Goal: Task Accomplishment & Management: Complete application form

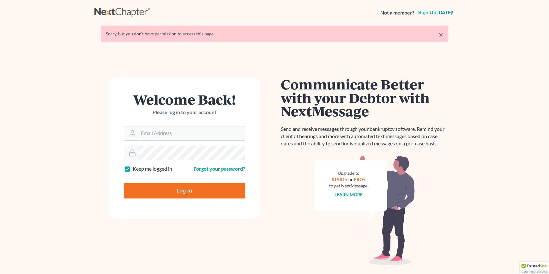
type input "[EMAIL_ADDRESS][DOMAIN_NAME]"
drag, startPoint x: 197, startPoint y: 193, endPoint x: 206, endPoint y: 241, distance: 48.8
click at [197, 193] on input "Log In" at bounding box center [184, 191] width 121 height 16
type input "Thinking..."
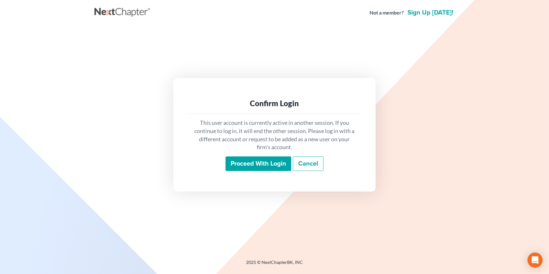
click at [244, 174] on div "This user account is currently active in another session. If you continue to lo…" at bounding box center [275, 145] width 172 height 62
click at [244, 169] on input "Proceed with login" at bounding box center [259, 163] width 66 height 15
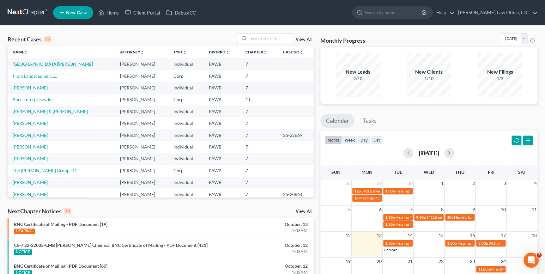
click at [30, 62] on link "[GEOGRAPHIC_DATA][PERSON_NAME]" at bounding box center [53, 63] width 80 height 5
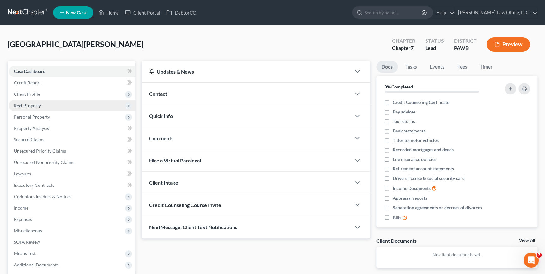
click at [64, 106] on span "Real Property" at bounding box center [72, 105] width 126 height 11
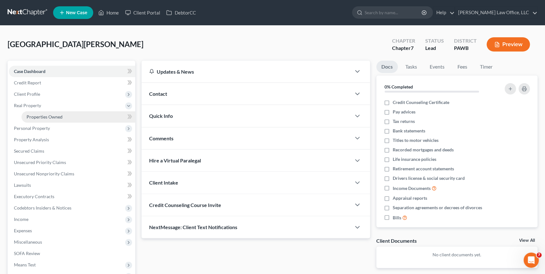
click at [58, 114] on span "Properties Owned" at bounding box center [45, 116] width 36 height 5
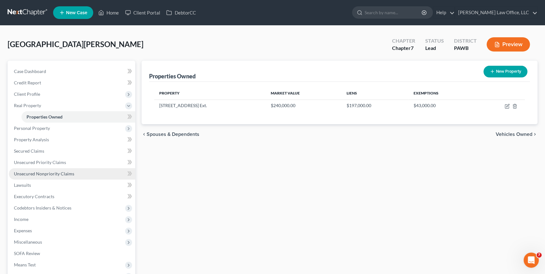
click at [52, 177] on link "Unsecured Nonpriority Claims" at bounding box center [72, 173] width 126 height 11
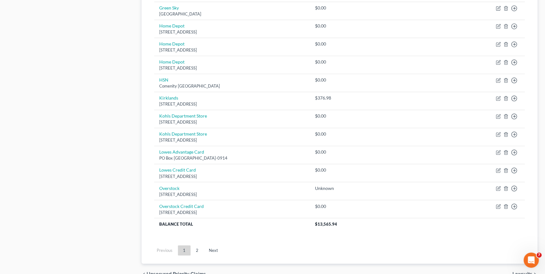
scroll to position [431, 0]
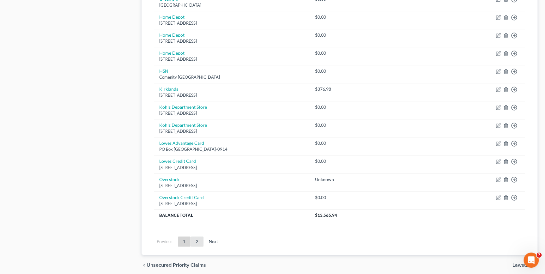
click at [198, 241] on link "2" at bounding box center [197, 241] width 13 height 10
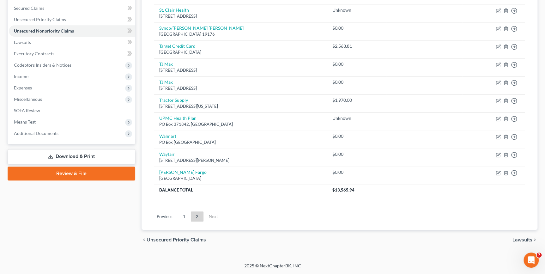
scroll to position [130, 0]
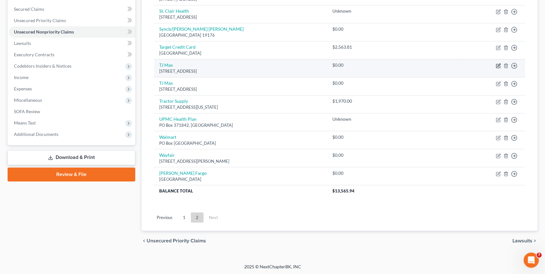
click at [499, 63] on icon "button" at bounding box center [498, 65] width 5 height 5
select select "45"
select select "2"
select select "0"
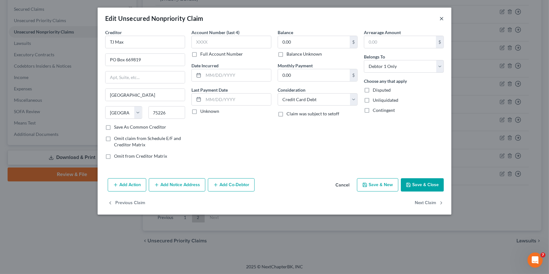
click at [442, 20] on button "×" at bounding box center [441, 19] width 4 height 8
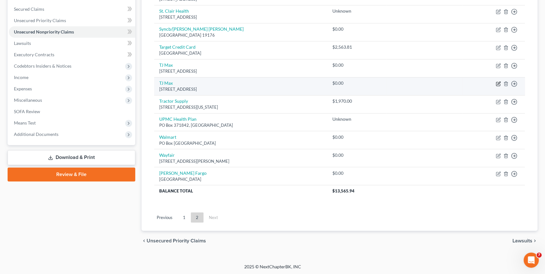
click at [499, 82] on icon "button" at bounding box center [498, 83] width 3 height 3
select select "45"
select select "2"
select select "1"
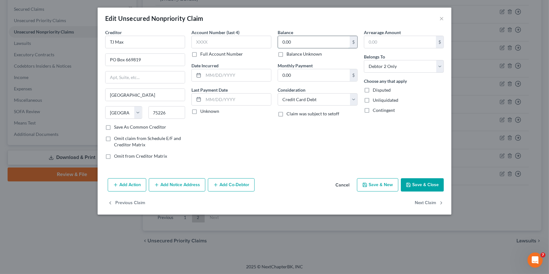
click at [320, 41] on input "0.00" at bounding box center [314, 42] width 72 height 12
type input "2,112.71"
click at [433, 183] on button "Save & Close" at bounding box center [422, 184] width 43 height 13
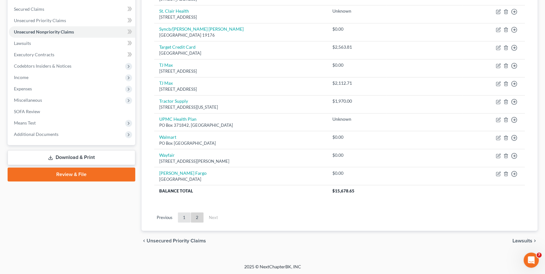
click at [180, 217] on link "1" at bounding box center [184, 217] width 13 height 10
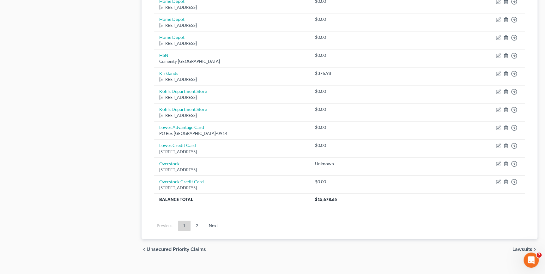
click at [195, 224] on link "2" at bounding box center [197, 226] width 13 height 10
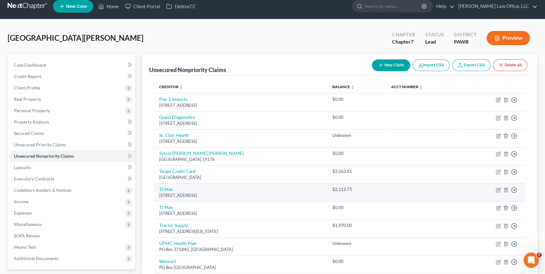
scroll to position [0, 0]
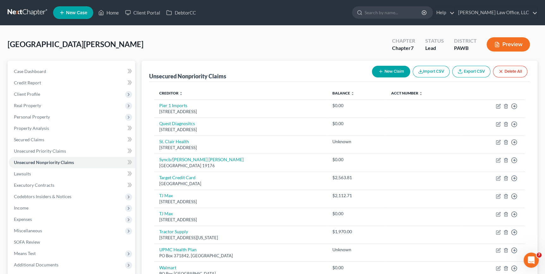
click at [392, 68] on button "New Claim" at bounding box center [391, 72] width 38 height 12
select select "2"
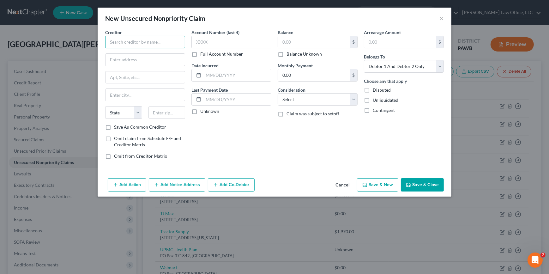
click at [128, 44] on input "text" at bounding box center [145, 42] width 80 height 13
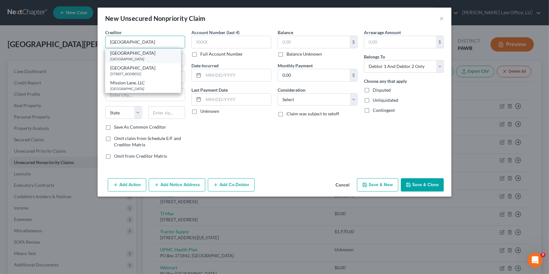
type input "Mission Lane"
click at [141, 53] on div "Mission Lane" at bounding box center [143, 53] width 66 height 6
type input "PO Box 105286"
type input "Atlanta"
select select "10"
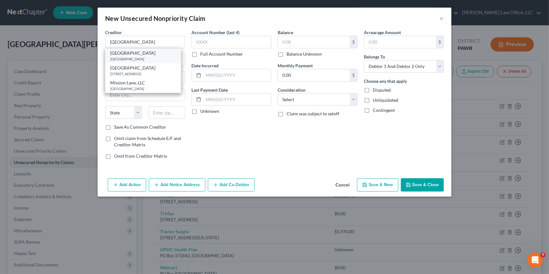
type input "30348"
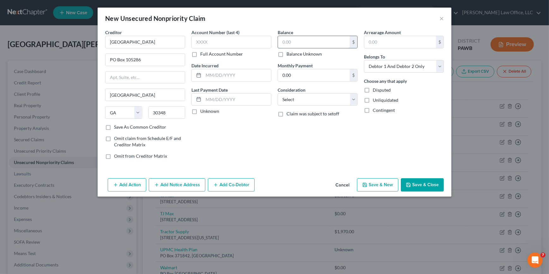
click at [285, 42] on input "text" at bounding box center [314, 42] width 72 height 12
type input "446.75"
drag, startPoint x: 413, startPoint y: 64, endPoint x: 411, endPoint y: 68, distance: 4.0
click at [413, 64] on select "Select Debtor 1 Only Debtor 2 Only Debtor 1 And Debtor 2 Only At Least One Of T…" at bounding box center [404, 66] width 80 height 13
select select "1"
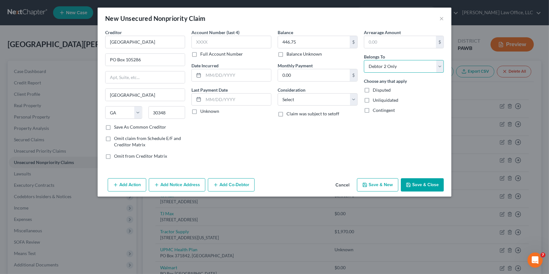
click at [364, 60] on select "Select Debtor 1 Only Debtor 2 Only Debtor 1 And Debtor 2 Only At Least One Of T…" at bounding box center [404, 66] width 80 height 13
click at [418, 188] on button "Save & Close" at bounding box center [422, 184] width 43 height 13
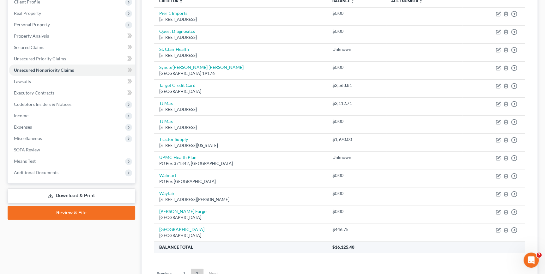
scroll to position [143, 0]
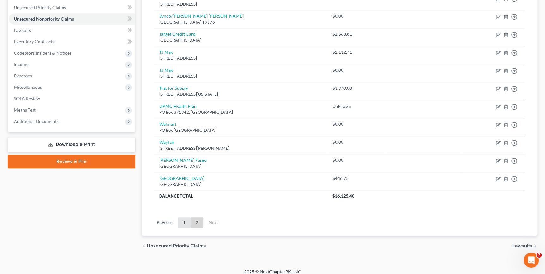
click at [184, 225] on link "1" at bounding box center [184, 222] width 13 height 10
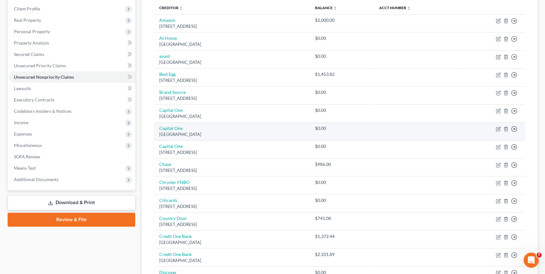
scroll to position [28, 0]
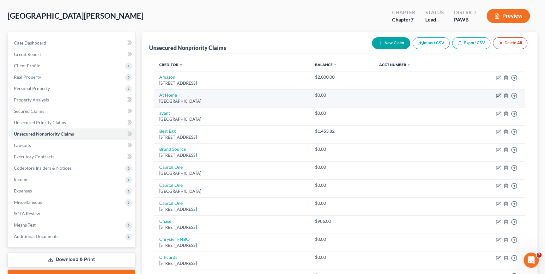
click at [496, 96] on icon "button" at bounding box center [498, 95] width 5 height 5
select select "9"
select select "2"
select select "1"
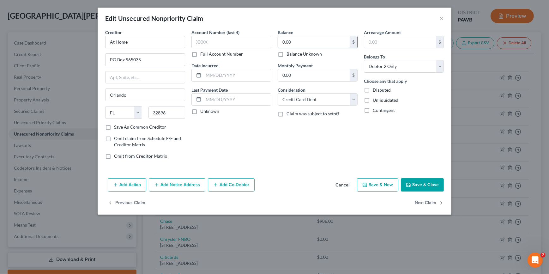
click at [287, 40] on input "0.00" at bounding box center [314, 42] width 72 height 12
type input "444.29"
click at [431, 182] on button "Save & Close" at bounding box center [422, 184] width 43 height 13
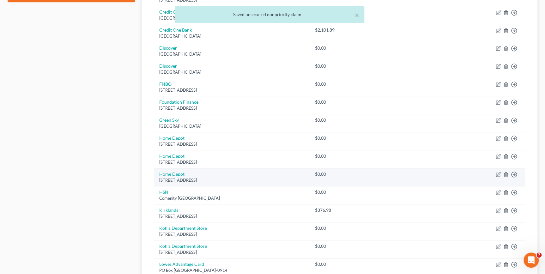
scroll to position [344, 0]
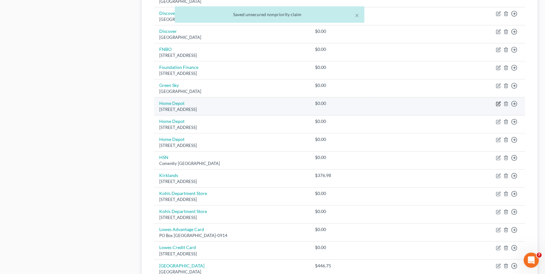
click at [498, 102] on icon "button" at bounding box center [498, 103] width 3 height 3
select select "43"
select select "2"
select select "1"
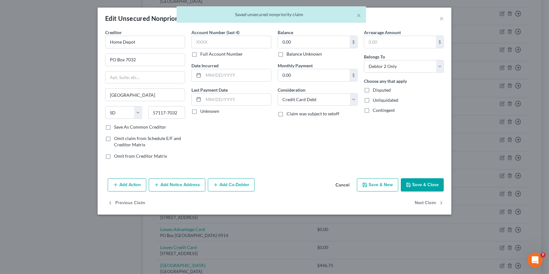
click at [303, 54] on label "Balance Unknown" at bounding box center [304, 54] width 35 height 6
click at [293, 54] on input "Balance Unknown" at bounding box center [291, 53] width 4 height 4
checkbox input "true"
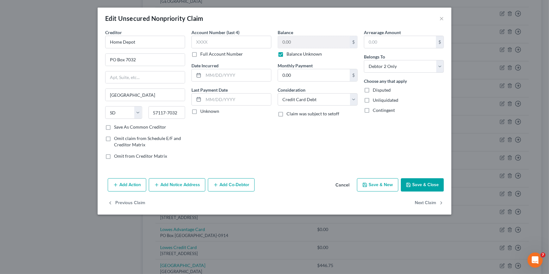
click at [431, 183] on button "Save & Close" at bounding box center [422, 184] width 43 height 13
type input "0"
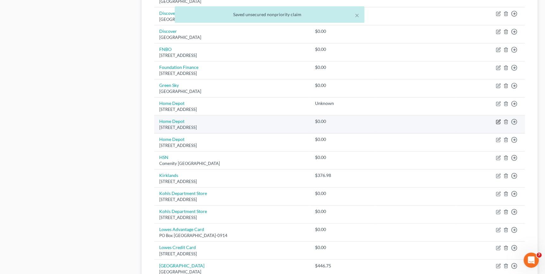
click at [498, 122] on icon "button" at bounding box center [498, 121] width 5 height 5
select select "31"
select select "2"
select select "1"
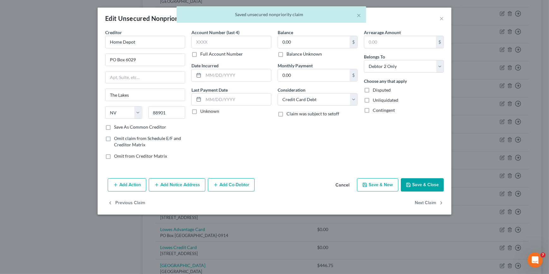
click at [303, 54] on label "Balance Unknown" at bounding box center [304, 54] width 35 height 6
click at [293, 54] on input "Balance Unknown" at bounding box center [291, 53] width 4 height 4
checkbox input "true"
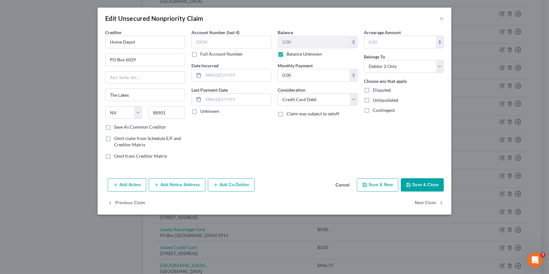
click at [432, 187] on button "Save & Close" at bounding box center [422, 184] width 43 height 13
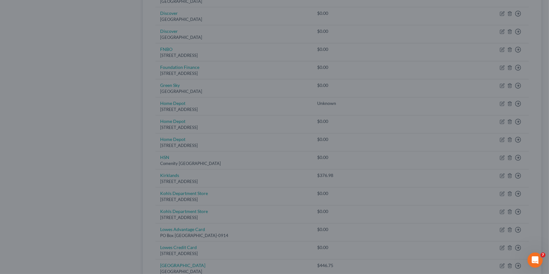
type input "0"
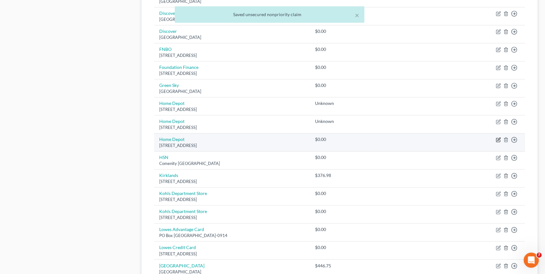
click at [498, 137] on icon "button" at bounding box center [498, 139] width 5 height 5
select select "9"
select select "2"
select select "1"
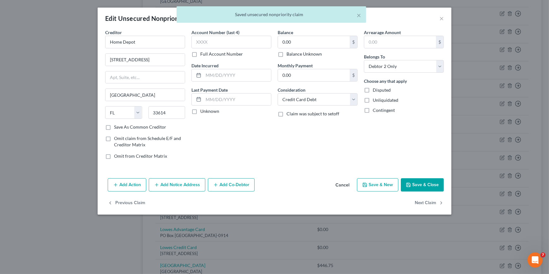
click at [287, 54] on label "Balance Unknown" at bounding box center [304, 54] width 35 height 6
click at [289, 54] on input "Balance Unknown" at bounding box center [291, 53] width 4 height 4
checkbox input "true"
click at [437, 187] on button "Save & Close" at bounding box center [422, 184] width 43 height 13
type input "0"
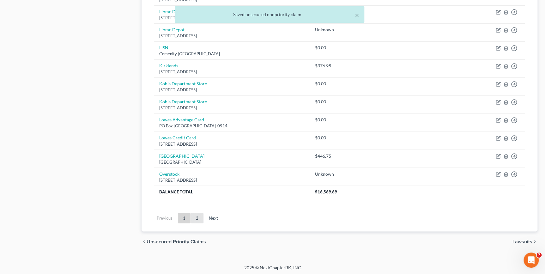
click at [195, 216] on link "2" at bounding box center [197, 218] width 13 height 10
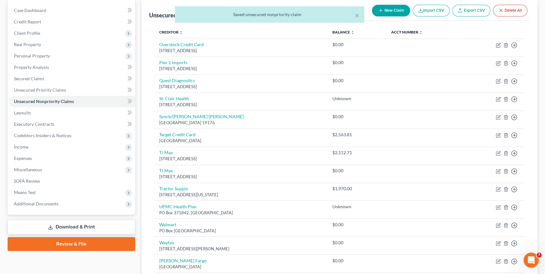
scroll to position [148, 0]
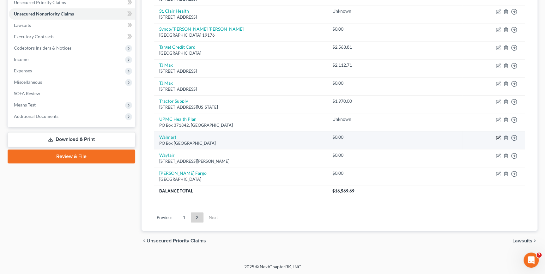
click at [497, 138] on icon "button" at bounding box center [498, 137] width 5 height 5
select select "10"
select select "2"
select select "1"
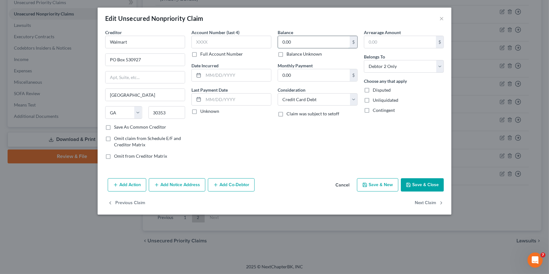
click at [315, 42] on input "0.00" at bounding box center [314, 42] width 72 height 12
click at [437, 182] on button "Save & Close" at bounding box center [422, 184] width 43 height 13
type input "2,000.00"
type input "0"
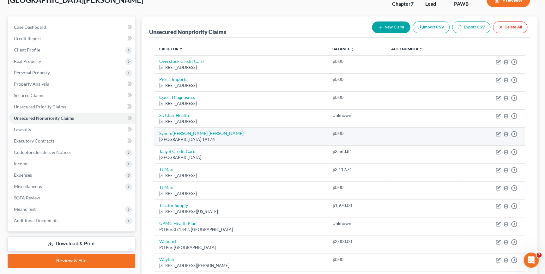
scroll to position [28, 0]
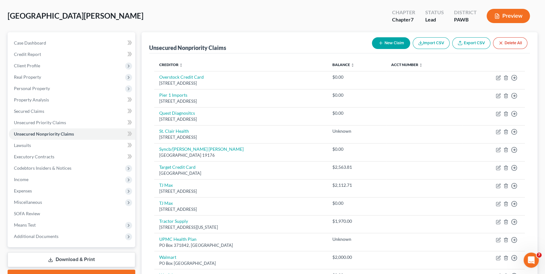
click at [397, 45] on button "New Claim" at bounding box center [391, 43] width 38 height 12
select select "2"
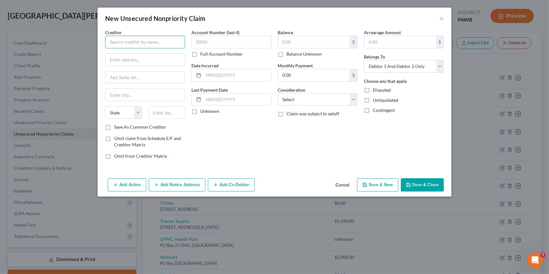
click at [163, 43] on input "text" at bounding box center [145, 42] width 80 height 13
type input "QVC"
click at [128, 63] on input "text" at bounding box center [145, 60] width 79 height 12
type input "PO Box 530905"
click at [159, 113] on input "text" at bounding box center [166, 112] width 37 height 13
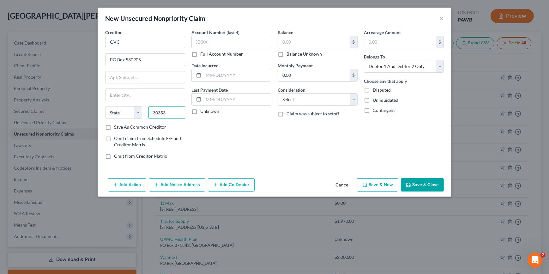
type input "30353"
type input "Atlanta"
select select "10"
click at [150, 127] on label "Save As Common Creditor" at bounding box center [140, 127] width 52 height 6
click at [121, 127] on input "Save As Common Creditor" at bounding box center [119, 126] width 4 height 4
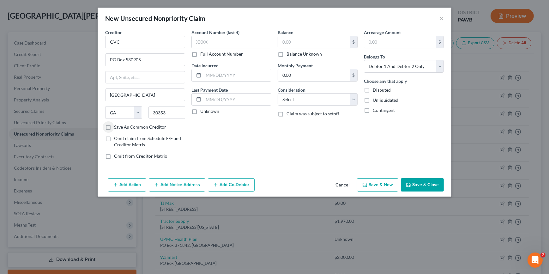
checkbox input "true"
click at [319, 45] on input "text" at bounding box center [314, 42] width 72 height 12
click at [294, 44] on input "text" at bounding box center [314, 42] width 72 height 12
type input "2,000"
click at [439, 70] on select "Select Debtor 1 Only Debtor 2 Only Debtor 1 And Debtor 2 Only At Least One Of T…" at bounding box center [404, 66] width 80 height 13
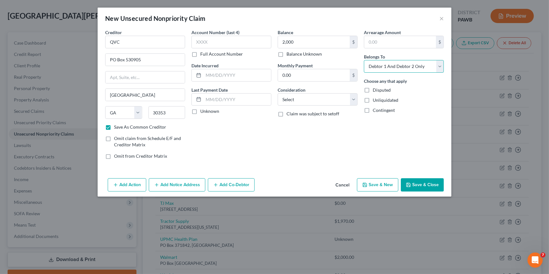
select select "1"
click at [364, 60] on select "Select Debtor 1 Only Debtor 2 Only Debtor 1 And Debtor 2 Only At Least One Of T…" at bounding box center [404, 66] width 80 height 13
click at [425, 184] on button "Save & Close" at bounding box center [422, 184] width 43 height 13
checkbox input "false"
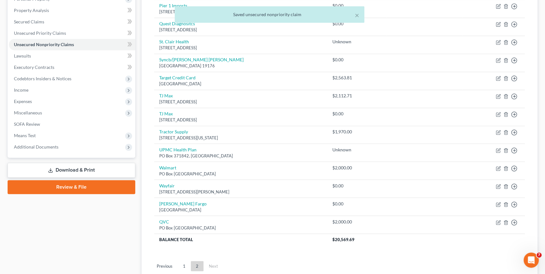
scroll to position [166, 0]
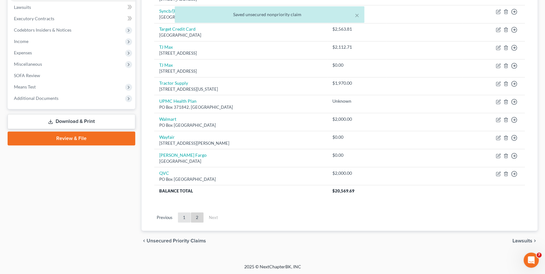
click at [183, 215] on link "1" at bounding box center [184, 217] width 13 height 10
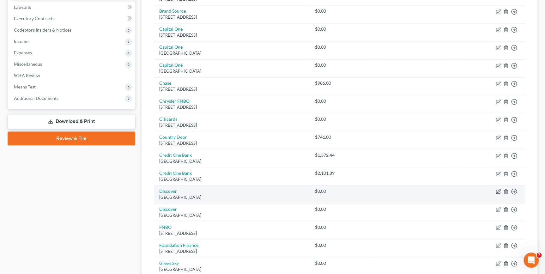
click at [496, 192] on icon "button" at bounding box center [498, 192] width 4 height 4
select select "28"
select select "2"
select select "0"
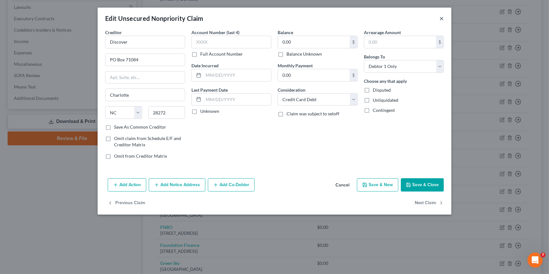
click at [443, 19] on button "×" at bounding box center [441, 19] width 4 height 8
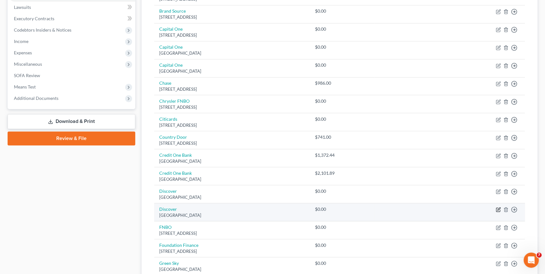
click at [496, 209] on icon "button" at bounding box center [498, 209] width 5 height 5
select select "28"
select select "2"
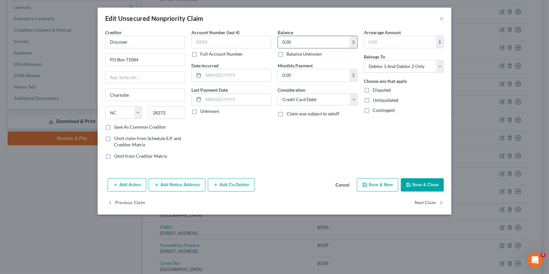
click at [303, 39] on input "0.00" at bounding box center [314, 42] width 72 height 12
click at [445, 69] on div "Arrearage Amount $ Belongs To * Select Debtor 1 Only Debtor 2 Only Debtor 1 And…" at bounding box center [404, 96] width 86 height 135
click at [441, 69] on select "Select Debtor 1 Only Debtor 2 Only Debtor 1 And Debtor 2 Only At Least One Of T…" at bounding box center [404, 66] width 80 height 13
select select "1"
click at [364, 60] on select "Select Debtor 1 Only Debtor 2 Only Debtor 1 And Debtor 2 Only At Least One Of T…" at bounding box center [404, 66] width 80 height 13
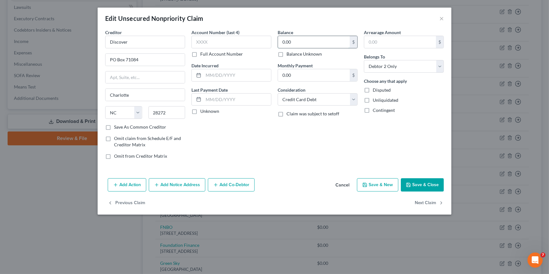
click at [316, 45] on input "0.00" at bounding box center [314, 42] width 72 height 12
type input "1,000"
click at [418, 186] on button "Save & Close" at bounding box center [422, 184] width 43 height 13
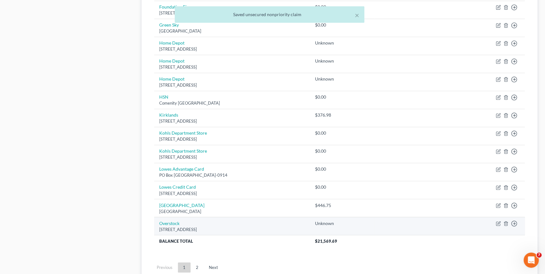
scroll to position [454, 0]
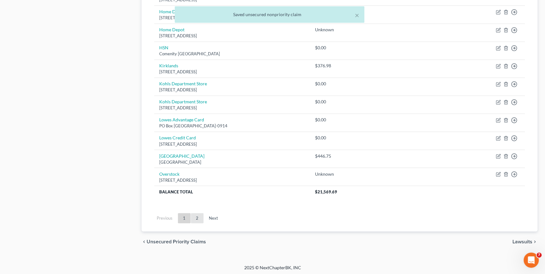
click at [199, 219] on link "2" at bounding box center [197, 218] width 13 height 10
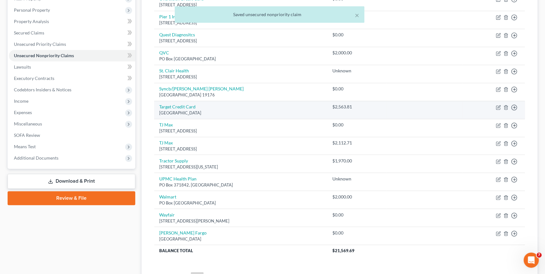
scroll to position [23, 0]
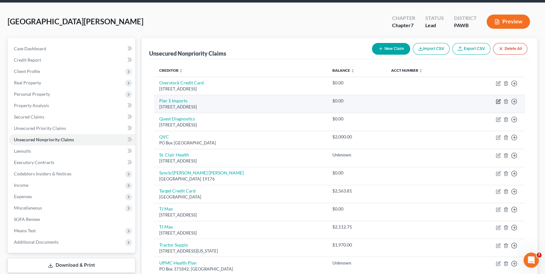
click at [499, 102] on icon "button" at bounding box center [498, 101] width 5 height 5
select select "45"
select select "2"
select select "1"
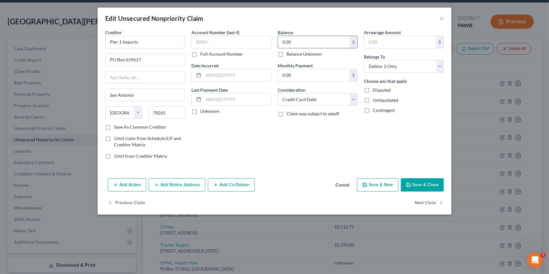
click at [317, 42] on input "0.00" at bounding box center [314, 42] width 72 height 12
type input "900"
click at [420, 185] on button "Save & Close" at bounding box center [422, 184] width 43 height 13
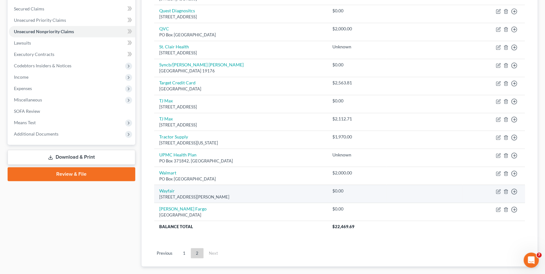
scroll to position [166, 0]
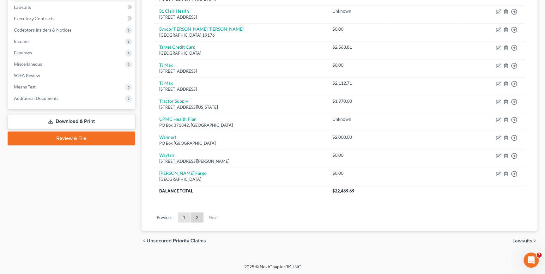
click at [180, 218] on link "1" at bounding box center [184, 217] width 13 height 10
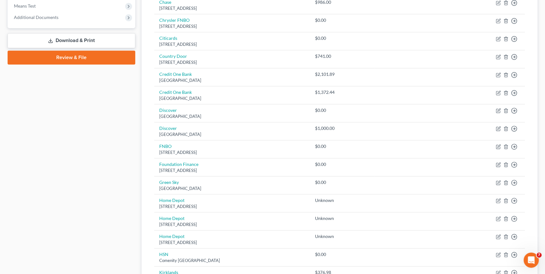
scroll to position [253, 0]
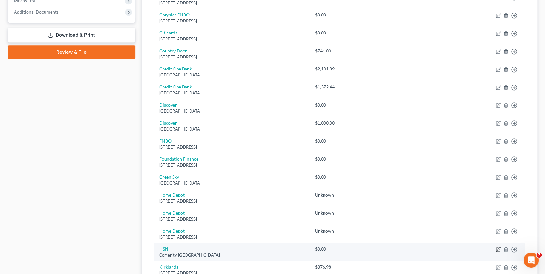
click at [497, 249] on icon "button" at bounding box center [498, 249] width 5 height 5
select select "45"
select select "2"
select select "1"
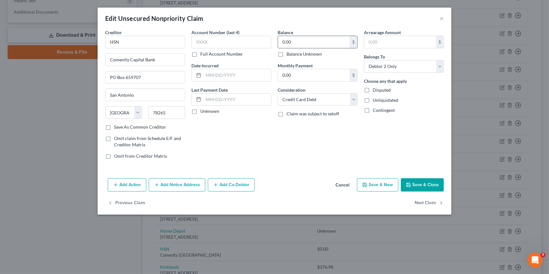
click at [289, 40] on input "0.00" at bounding box center [314, 42] width 72 height 12
click at [416, 187] on button "Save & Close" at bounding box center [422, 184] width 43 height 13
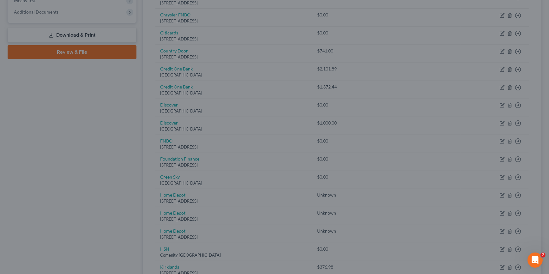
type input "1,000.00"
type input "0"
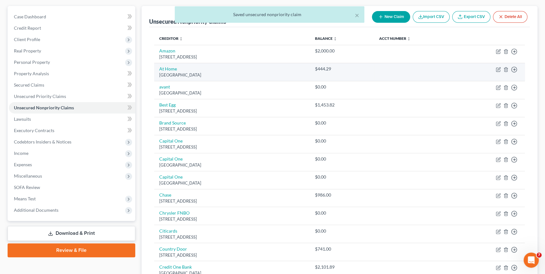
scroll to position [51, 0]
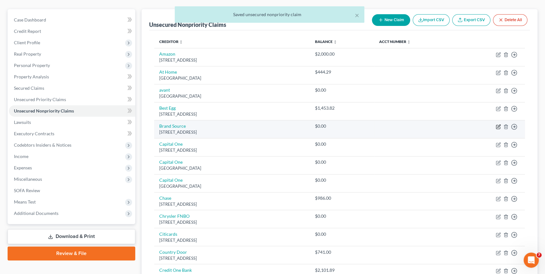
click at [498, 125] on icon "button" at bounding box center [498, 127] width 4 height 4
select select "43"
select select "2"
select select "1"
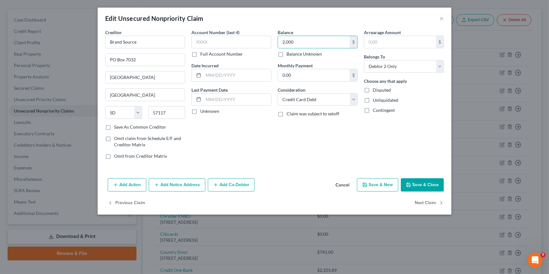
click at [416, 181] on button "Save & Close" at bounding box center [422, 184] width 43 height 13
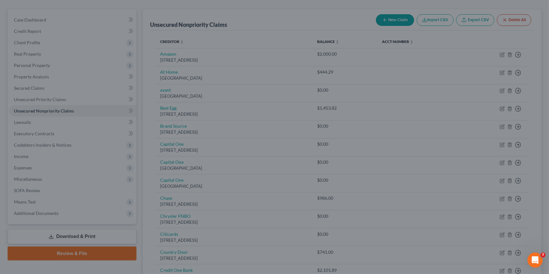
type input "2,000.00"
type input "0"
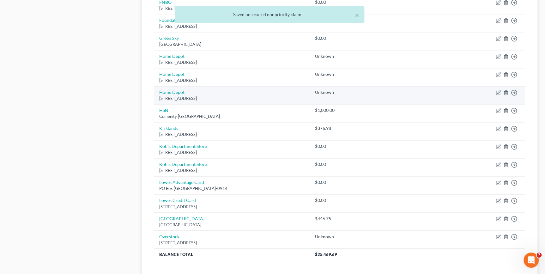
scroll to position [396, 0]
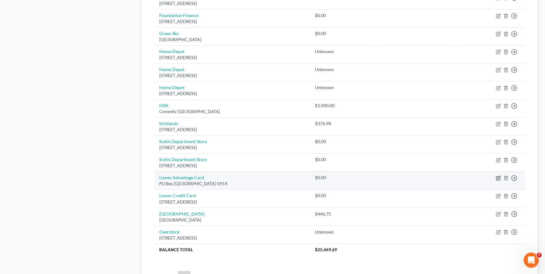
click at [496, 176] on icon "button" at bounding box center [498, 177] width 5 height 5
select select "10"
select select "2"
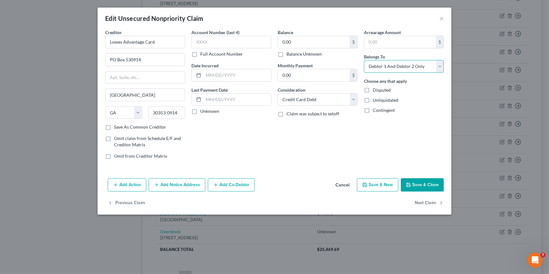
click at [423, 66] on select "Select Debtor 1 Only Debtor 2 Only Debtor 1 And Debtor 2 Only At Least One Of T…" at bounding box center [404, 66] width 80 height 13
click at [364, 60] on select "Select Debtor 1 Only Debtor 2 Only Debtor 1 And Debtor 2 Only At Least One Of T…" at bounding box center [404, 66] width 80 height 13
click at [412, 66] on select "Select Debtor 1 Only Debtor 2 Only Debtor 1 And Debtor 2 Only At Least One Of T…" at bounding box center [404, 66] width 80 height 13
select select "1"
click at [364, 60] on select "Select Debtor 1 Only Debtor 2 Only Debtor 1 And Debtor 2 Only At Least One Of T…" at bounding box center [404, 66] width 80 height 13
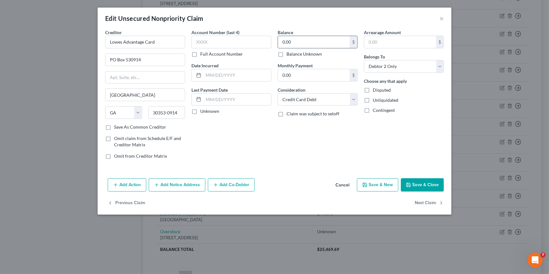
click at [284, 41] on input "0.00" at bounding box center [314, 42] width 72 height 12
type input "444.29"
click at [416, 185] on button "Save & Close" at bounding box center [422, 184] width 43 height 13
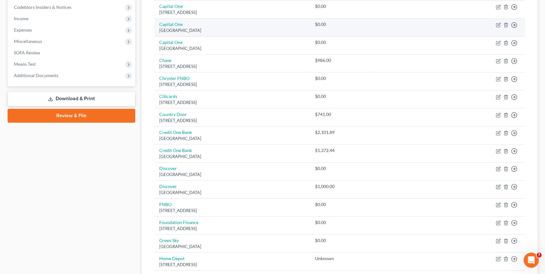
scroll to position [52, 0]
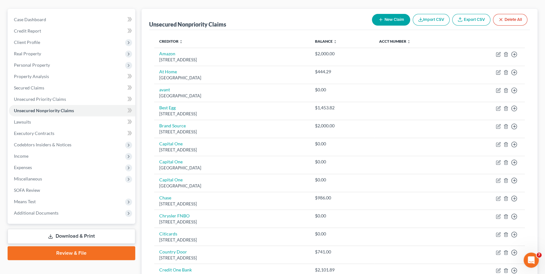
click at [395, 18] on button "New Claim" at bounding box center [391, 20] width 38 height 12
select select "2"
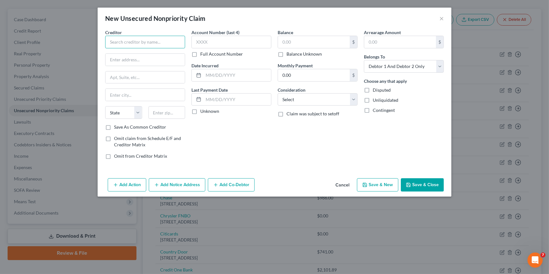
click at [152, 39] on input "text" at bounding box center [145, 42] width 80 height 13
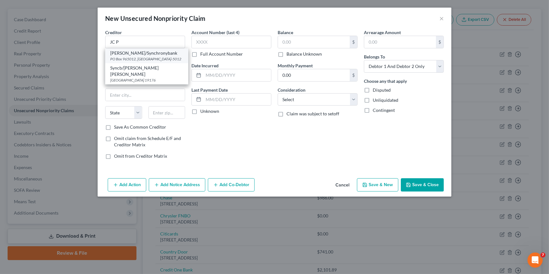
click at [148, 54] on div "JC Penny/Synchronybank" at bounding box center [146, 53] width 73 height 6
type input "JC Penny/Synchronybank"
type input "PO Box 965012"
type input "Orlando"
select select "9"
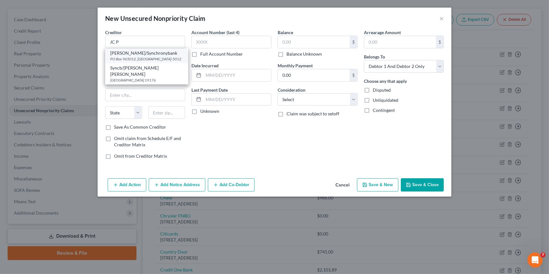
type input "32896-5012"
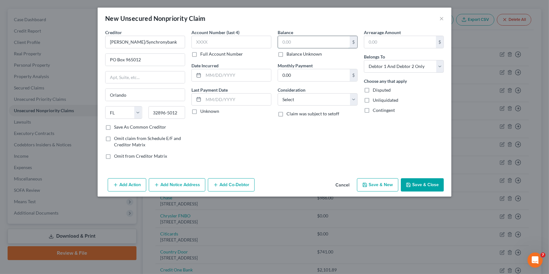
click at [301, 43] on input "text" at bounding box center [314, 42] width 72 height 12
click at [287, 56] on label "Balance Unknown" at bounding box center [304, 54] width 35 height 6
click at [289, 55] on input "Balance Unknown" at bounding box center [291, 53] width 4 height 4
checkbox input "true"
type input "0.00"
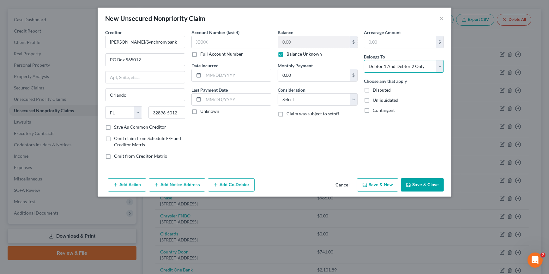
click at [396, 66] on select "Select Debtor 1 Only Debtor 2 Only Debtor 1 And Debtor 2 Only At Least One Of T…" at bounding box center [404, 66] width 80 height 13
select select "1"
click at [364, 60] on select "Select Debtor 1 Only Debtor 2 Only Debtor 1 And Debtor 2 Only At Least One Of T…" at bounding box center [404, 66] width 80 height 13
click at [340, 102] on select "Select Cable / Satellite Services Collection Agency Credit Card Debt Debt Couns…" at bounding box center [318, 99] width 80 height 13
select select "2"
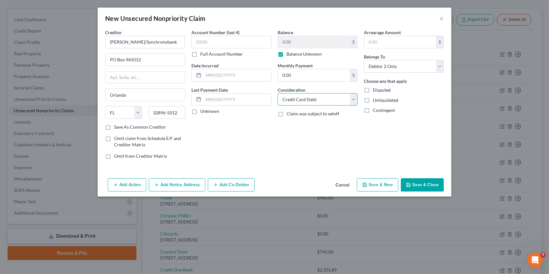
click at [278, 93] on select "Select Cable / Satellite Services Collection Agency Credit Card Debt Debt Couns…" at bounding box center [318, 99] width 80 height 13
click at [419, 182] on button "Save & Close" at bounding box center [422, 184] width 43 height 13
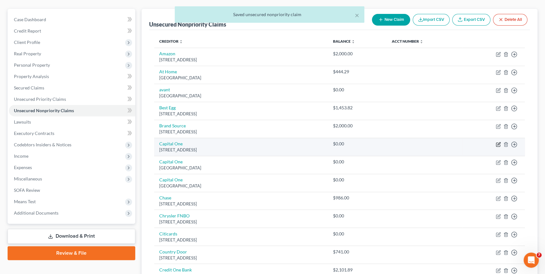
click at [498, 142] on icon "button" at bounding box center [498, 144] width 5 height 5
select select "46"
select select "2"
select select "1"
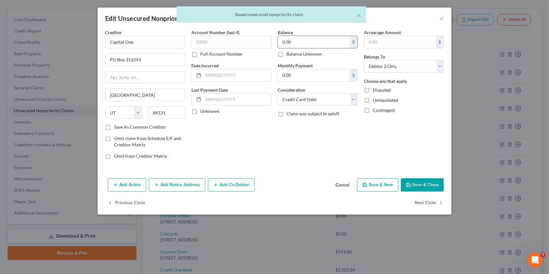
click at [293, 39] on input "0.00" at bounding box center [314, 42] width 72 height 12
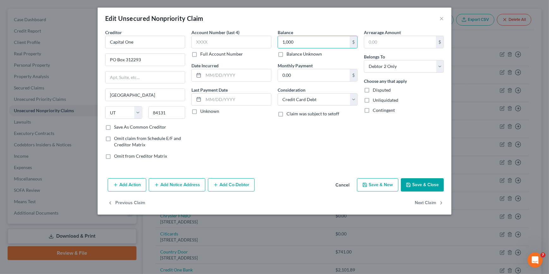
click at [409, 183] on icon "button" at bounding box center [408, 184] width 5 height 5
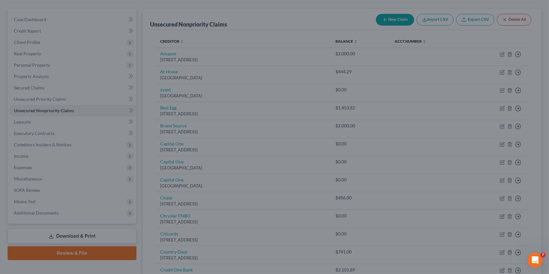
type input "1,000.00"
type input "0"
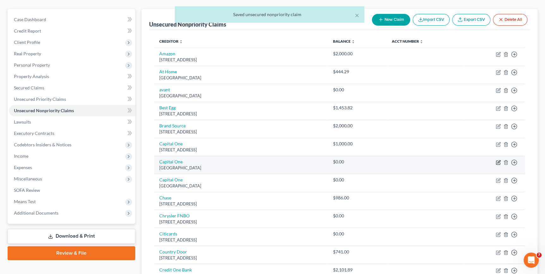
click at [498, 161] on icon "button" at bounding box center [498, 161] width 3 height 3
select select "28"
select select "2"
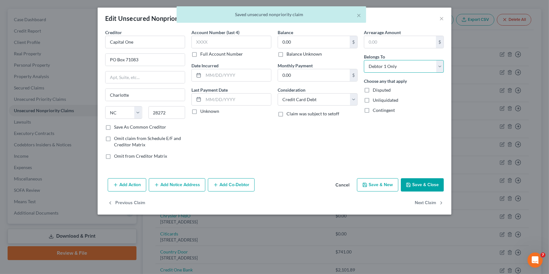
click at [392, 69] on select "Select Debtor 1 Only Debtor 2 Only Debtor 1 And Debtor 2 Only At Least One Of T…" at bounding box center [404, 66] width 80 height 13
select select "1"
click at [364, 60] on select "Select Debtor 1 Only Debtor 2 Only Debtor 1 And Debtor 2 Only At Least One Of T…" at bounding box center [404, 66] width 80 height 13
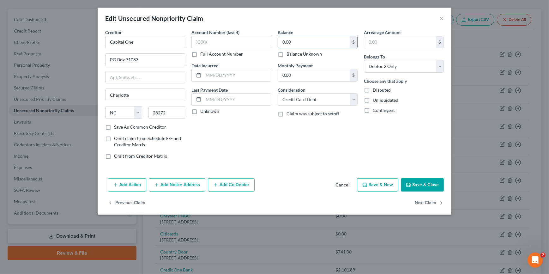
click at [294, 45] on input "0.00" at bounding box center [314, 42] width 72 height 12
click at [415, 183] on button "Save & Close" at bounding box center [422, 184] width 43 height 13
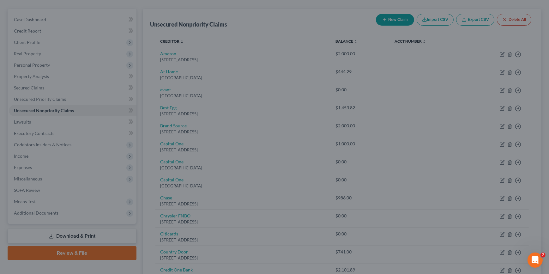
type input "1,000.00"
type input "0"
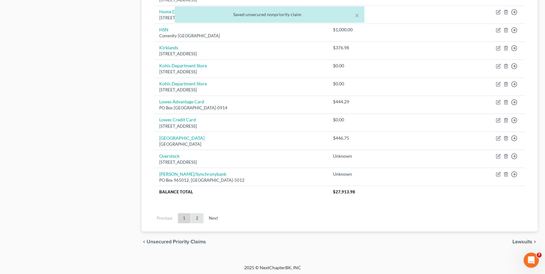
click at [198, 215] on link "2" at bounding box center [197, 218] width 13 height 10
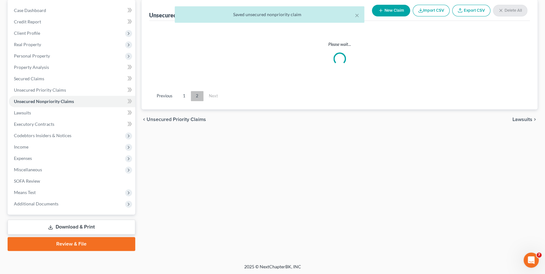
scroll to position [184, 0]
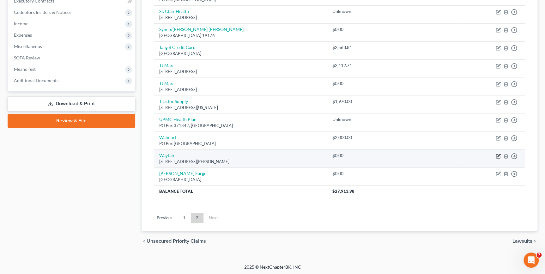
click at [499, 154] on icon "button" at bounding box center [498, 156] width 5 height 5
select select "22"
select select "2"
select select "1"
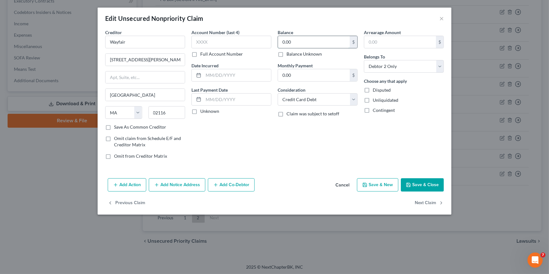
click at [293, 43] on input "0.00" at bounding box center [314, 42] width 72 height 12
type input "1,059.58"
click at [416, 183] on button "Save & Close" at bounding box center [422, 184] width 43 height 13
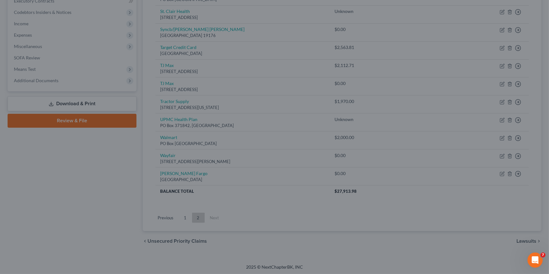
type input "0"
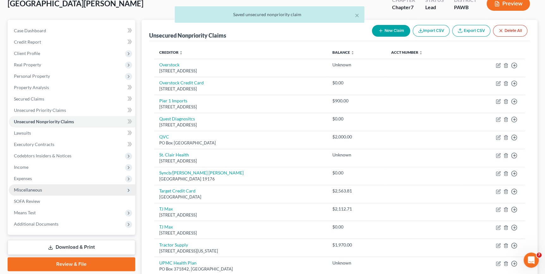
scroll to position [0, 0]
